Goal: Information Seeking & Learning: Learn about a topic

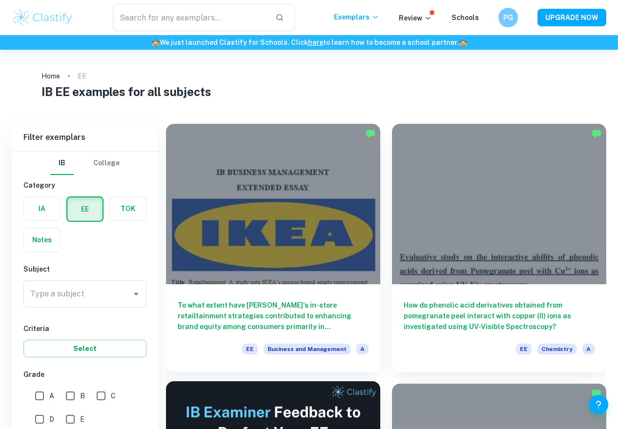
scroll to position [90, 0]
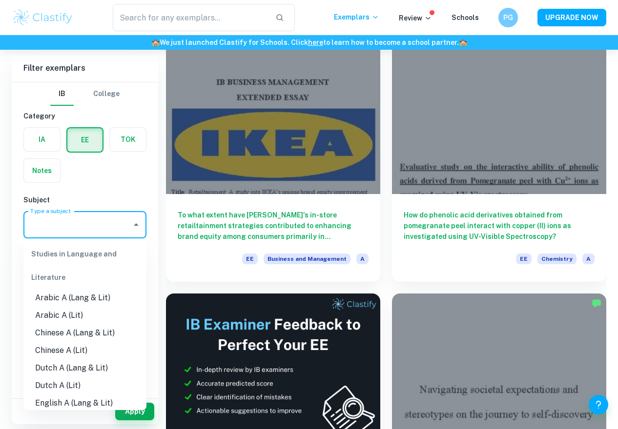
click at [68, 227] on input "Type a subject" at bounding box center [78, 225] width 100 height 19
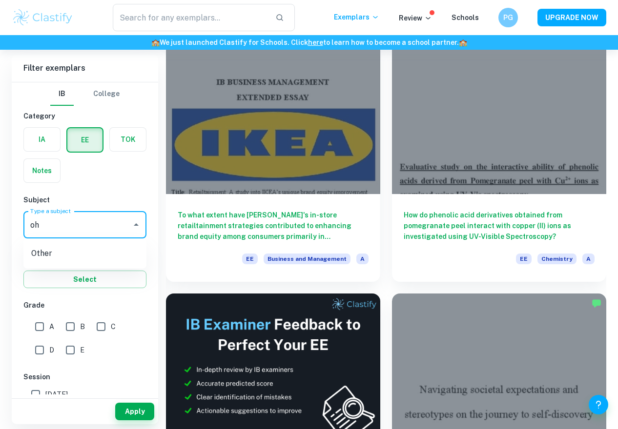
type input "o"
click at [82, 271] on li "Physics" at bounding box center [84, 275] width 123 height 18
type input "Physics"
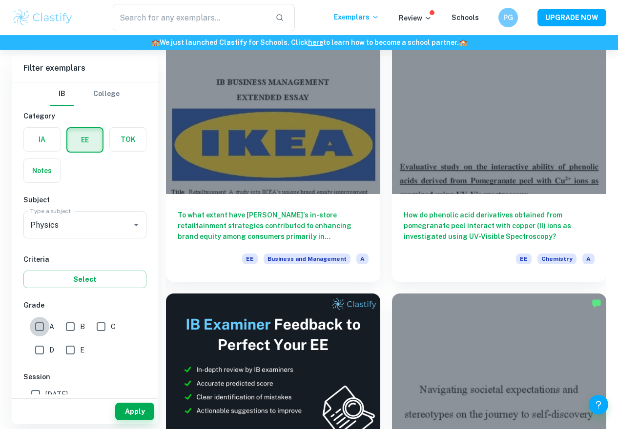
click at [48, 329] on input "A" at bounding box center [40, 327] width 20 height 20
checkbox input "true"
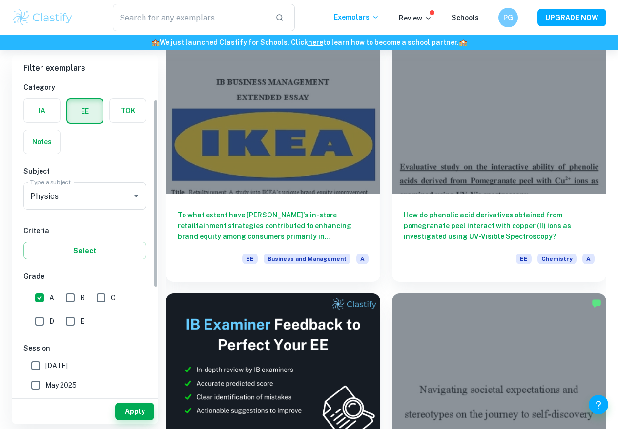
scroll to position [35, 0]
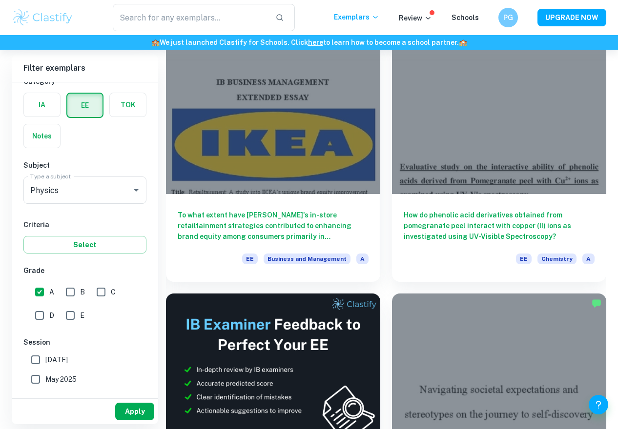
click at [137, 412] on button "Apply" at bounding box center [134, 412] width 39 height 18
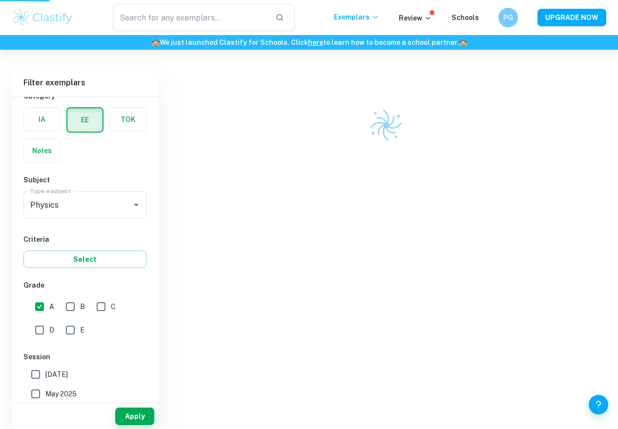
scroll to position [50, 0]
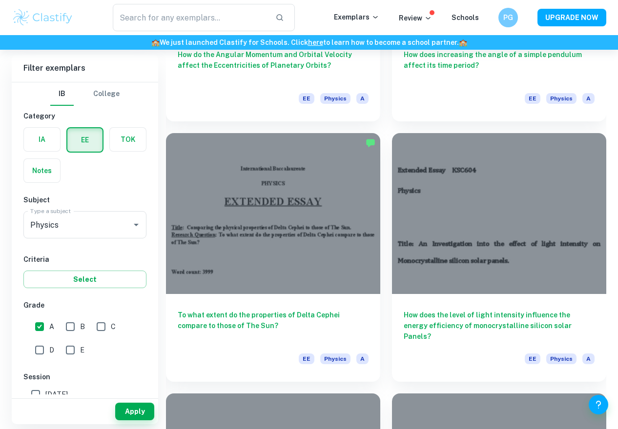
scroll to position [1294, 0]
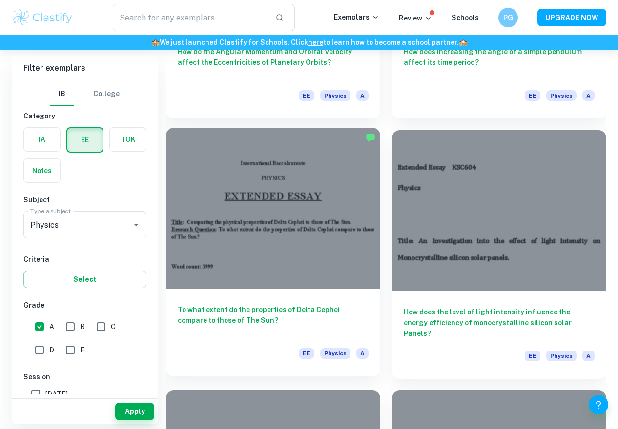
click at [322, 304] on h6 "To what extent do the properties of Delta Cephei compare to those of The Sun?" at bounding box center [273, 320] width 191 height 32
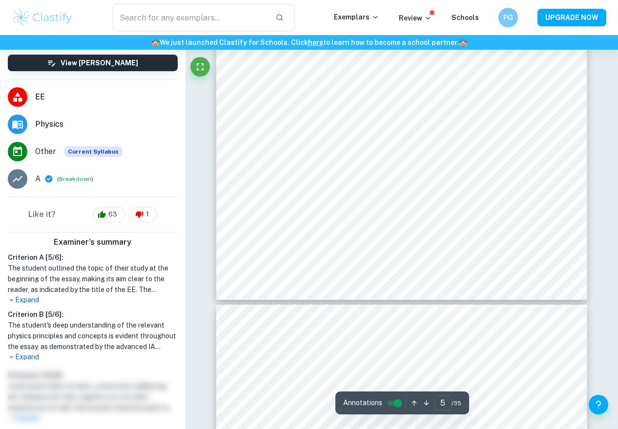
scroll to position [2511, 0]
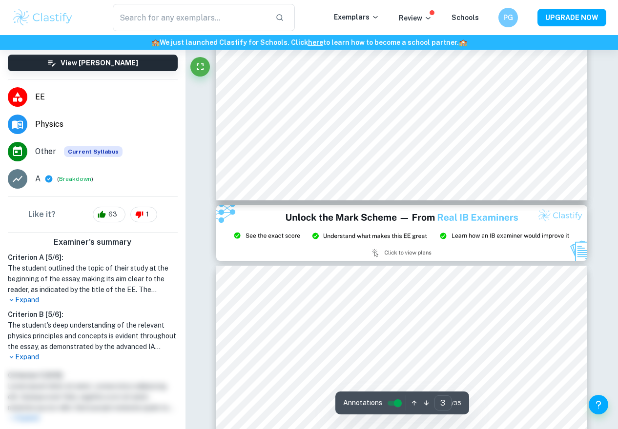
type input "2"
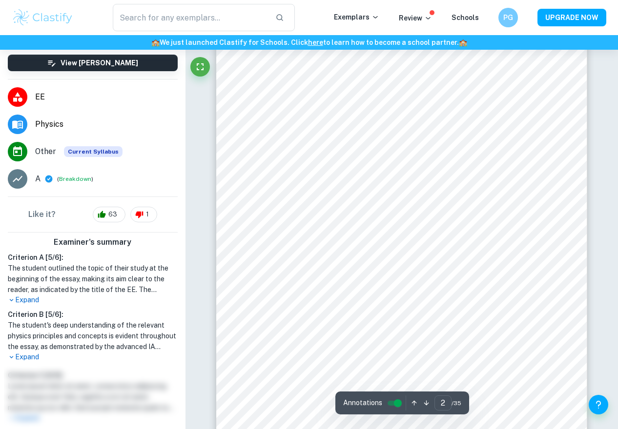
scroll to position [633, 0]
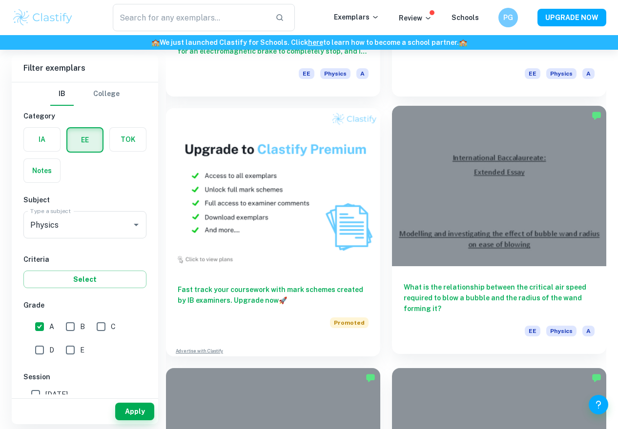
scroll to position [805, 0]
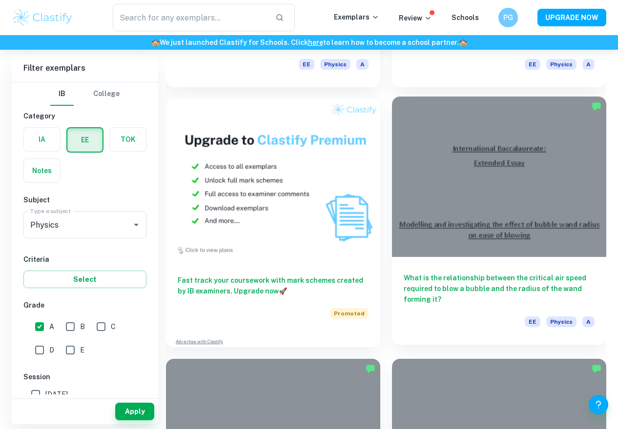
click at [481, 299] on h6 "What is the relationship between the critical air speed required to blow a bubb…" at bounding box center [498, 289] width 191 height 32
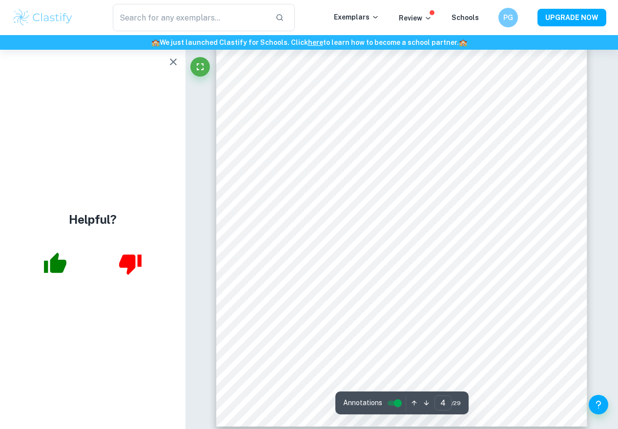
scroll to position [2126, 0]
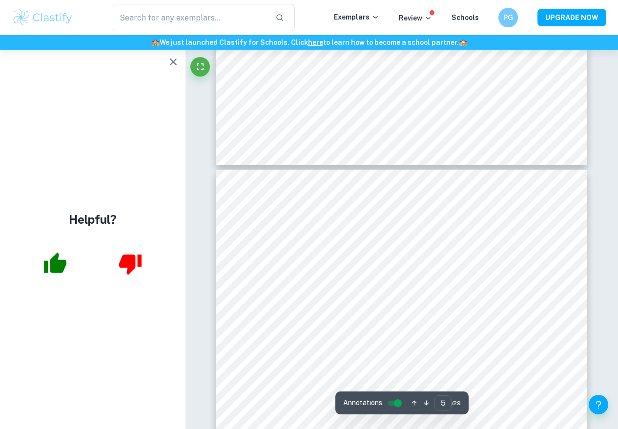
click at [173, 67] on icon "button" at bounding box center [173, 62] width 12 height 12
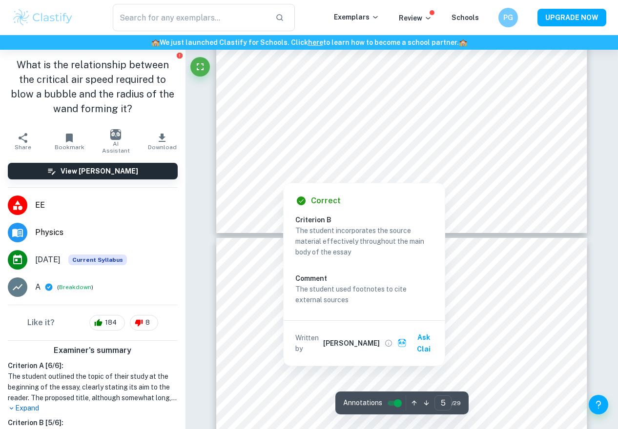
scroll to position [2587, 0]
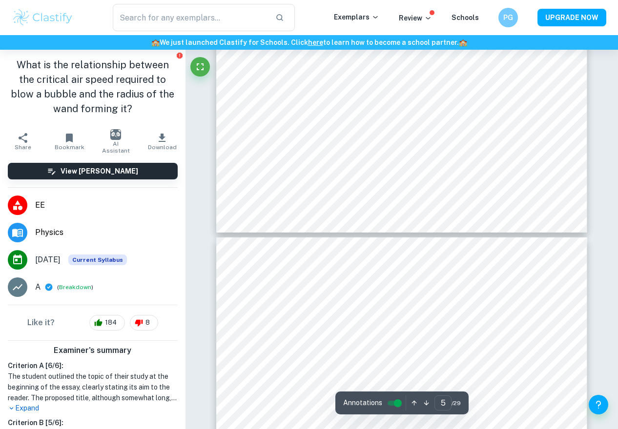
click at [40, 398] on h1 "The student outlined the topic of their study at the beginning of the essay, cl…" at bounding box center [93, 387] width 170 height 32
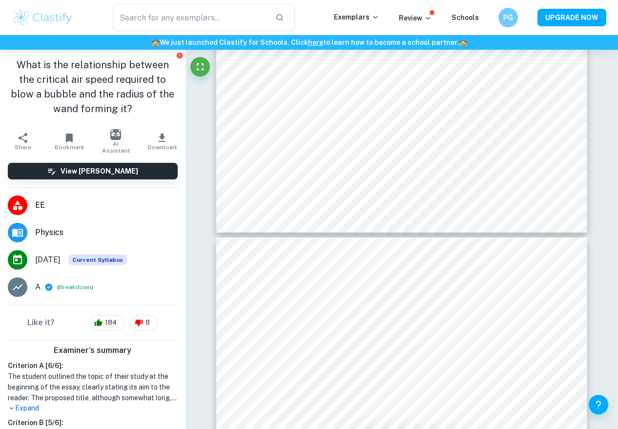
click at [34, 401] on h1 "The student outlined the topic of their study at the beginning of the essay, cl…" at bounding box center [93, 387] width 170 height 32
click at [31, 408] on p "Expand" at bounding box center [93, 408] width 170 height 10
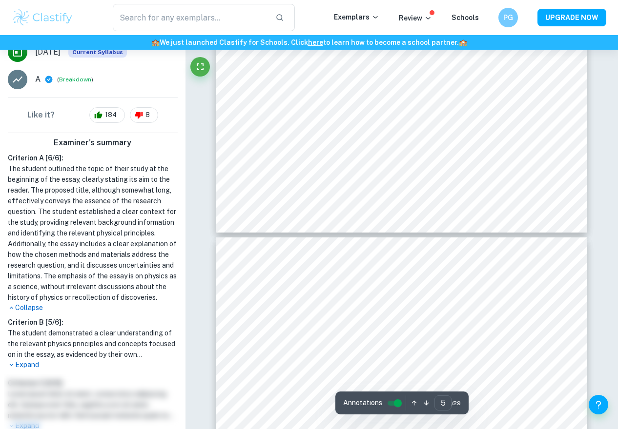
type input "6"
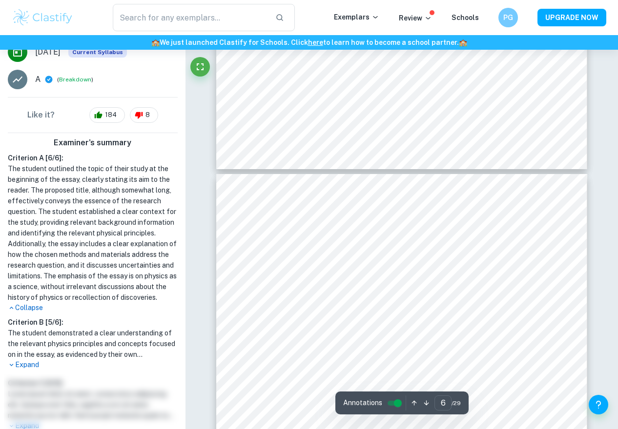
scroll to position [2657, 0]
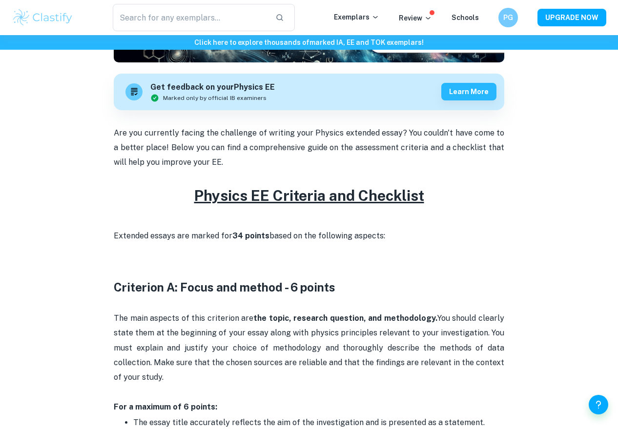
scroll to position [268, 0]
